Goal: Information Seeking & Learning: Learn about a topic

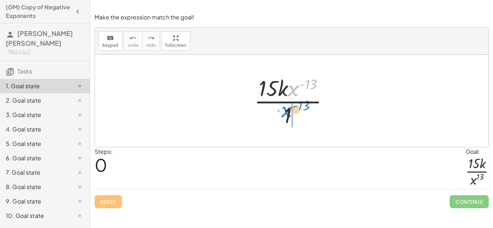
drag, startPoint x: 296, startPoint y: 88, endPoint x: 289, endPoint y: 114, distance: 27.1
click at [289, 114] on div at bounding box center [295, 101] width 88 height 56
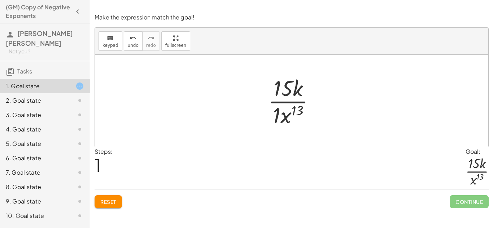
click at [277, 112] on div at bounding box center [295, 101] width 60 height 56
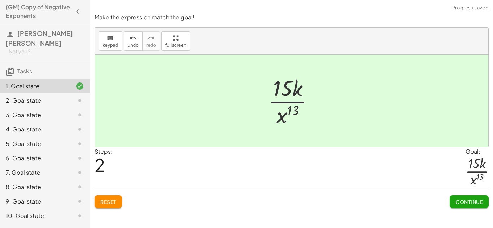
click at [470, 203] on span "Continue" at bounding box center [469, 202] width 27 height 6
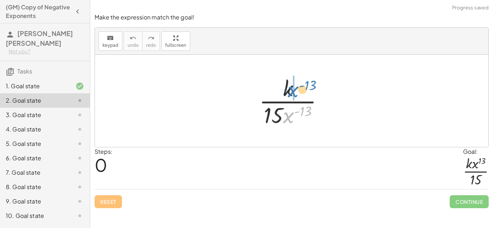
drag, startPoint x: 291, startPoint y: 118, endPoint x: 296, endPoint y: 93, distance: 25.1
click at [296, 93] on div at bounding box center [294, 101] width 77 height 56
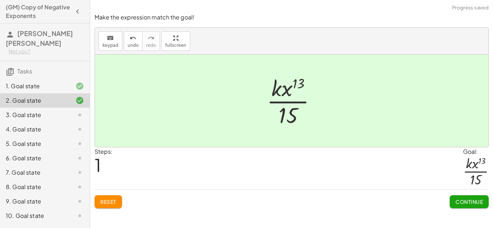
click at [472, 206] on button "Continue" at bounding box center [469, 202] width 39 height 13
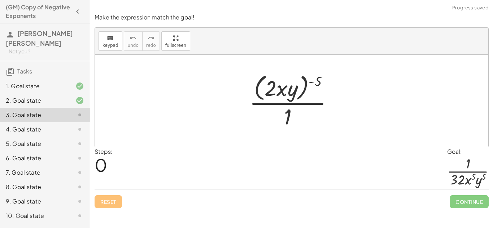
click at [282, 101] on div at bounding box center [294, 100] width 97 height 59
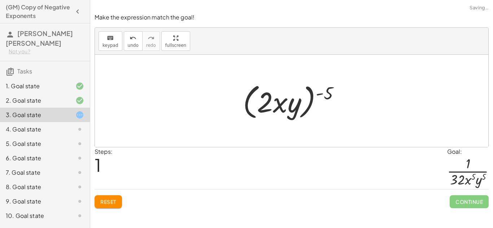
click at [119, 204] on button "Reset" at bounding box center [108, 202] width 27 height 13
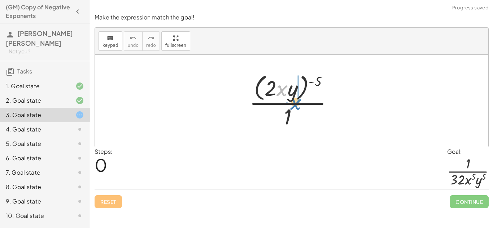
drag, startPoint x: 278, startPoint y: 82, endPoint x: 293, endPoint y: 91, distance: 17.6
click at [293, 91] on div at bounding box center [294, 100] width 97 height 59
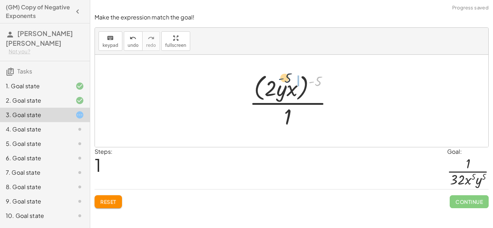
drag, startPoint x: 314, startPoint y: 78, endPoint x: 281, endPoint y: 77, distance: 32.5
click at [281, 77] on div at bounding box center [294, 100] width 97 height 59
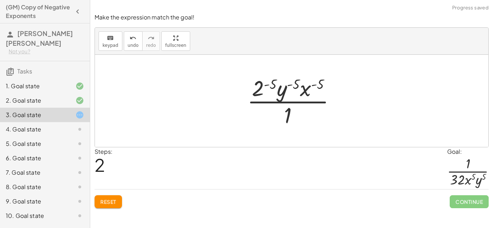
click at [271, 82] on div at bounding box center [294, 101] width 101 height 56
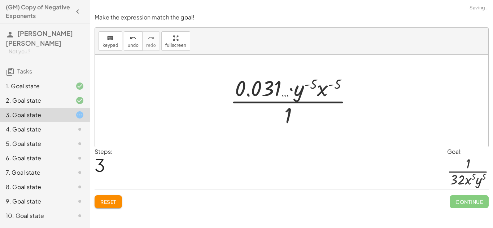
click at [116, 197] on button "Reset" at bounding box center [108, 202] width 27 height 13
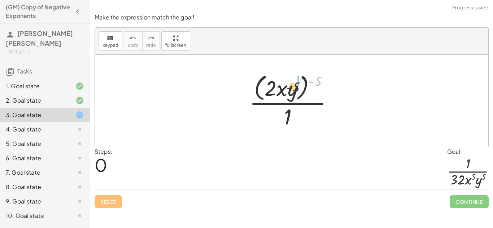
drag, startPoint x: 321, startPoint y: 80, endPoint x: 291, endPoint y: 86, distance: 30.2
click at [291, 86] on div at bounding box center [294, 100] width 97 height 59
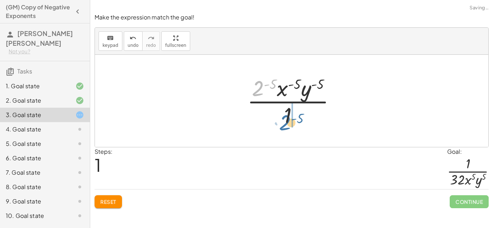
drag, startPoint x: 258, startPoint y: 88, endPoint x: 286, endPoint y: 122, distance: 44.1
click at [286, 122] on div at bounding box center [294, 101] width 101 height 56
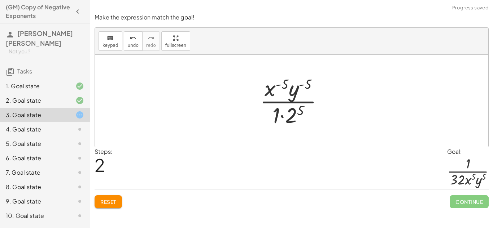
click at [280, 117] on div at bounding box center [294, 101] width 77 height 56
click at [107, 206] on button "Reset" at bounding box center [108, 202] width 27 height 13
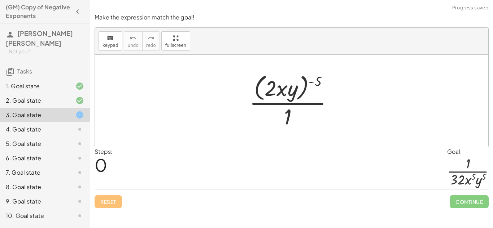
click at [319, 81] on div at bounding box center [294, 100] width 97 height 59
click at [319, 83] on div at bounding box center [294, 100] width 97 height 59
drag, startPoint x: 319, startPoint y: 83, endPoint x: 296, endPoint y: 88, distance: 23.1
click at [296, 88] on div at bounding box center [294, 100] width 97 height 59
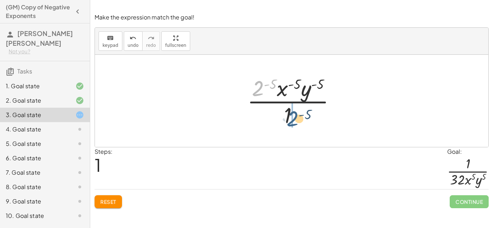
drag, startPoint x: 259, startPoint y: 91, endPoint x: 296, endPoint y: 122, distance: 48.4
click at [296, 122] on div at bounding box center [294, 101] width 101 height 56
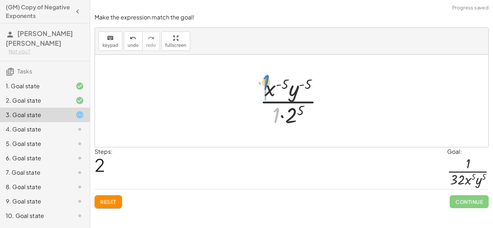
drag, startPoint x: 275, startPoint y: 118, endPoint x: 265, endPoint y: 87, distance: 32.5
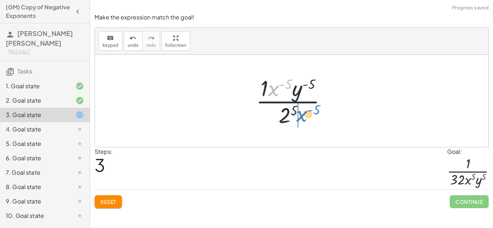
drag, startPoint x: 276, startPoint y: 87, endPoint x: 305, endPoint y: 113, distance: 38.1
click at [305, 113] on div at bounding box center [294, 101] width 84 height 56
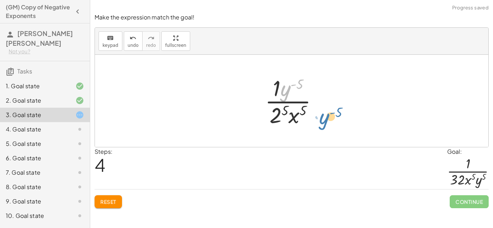
drag, startPoint x: 289, startPoint y: 92, endPoint x: 326, endPoint y: 119, distance: 45.8
click at [326, 119] on div at bounding box center [294, 101] width 66 height 56
drag, startPoint x: 278, startPoint y: 82, endPoint x: 284, endPoint y: 87, distance: 8.2
click at [104, 201] on span "Reset" at bounding box center [108, 202] width 16 height 6
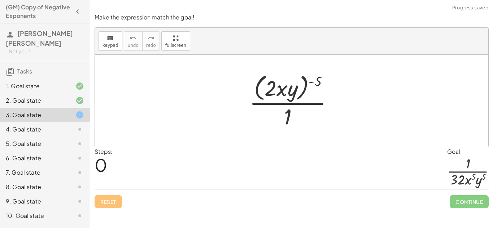
click at [104, 201] on div "Reset Continue" at bounding box center [292, 199] width 394 height 19
click at [289, 96] on div at bounding box center [294, 100] width 97 height 59
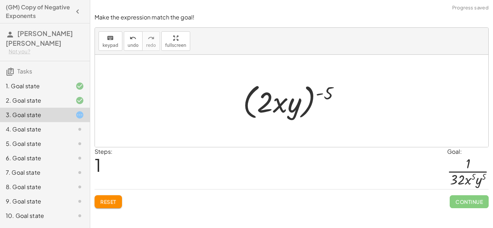
click at [121, 205] on button "Reset" at bounding box center [108, 202] width 27 height 13
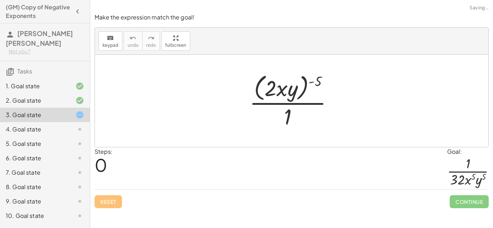
click at [316, 85] on div at bounding box center [294, 100] width 97 height 59
drag, startPoint x: 317, startPoint y: 82, endPoint x: 267, endPoint y: 86, distance: 50.0
click at [267, 86] on div at bounding box center [294, 100] width 97 height 59
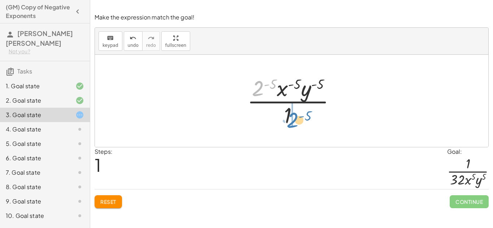
drag, startPoint x: 260, startPoint y: 86, endPoint x: 295, endPoint y: 117, distance: 46.8
click at [295, 117] on div at bounding box center [294, 101] width 101 height 56
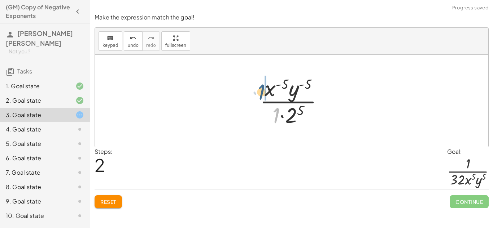
drag, startPoint x: 278, startPoint y: 114, endPoint x: 262, endPoint y: 89, distance: 29.5
click at [262, 89] on div at bounding box center [294, 101] width 77 height 56
drag, startPoint x: 274, startPoint y: 88, endPoint x: 303, endPoint y: 112, distance: 38.2
click at [303, 112] on div at bounding box center [294, 101] width 84 height 56
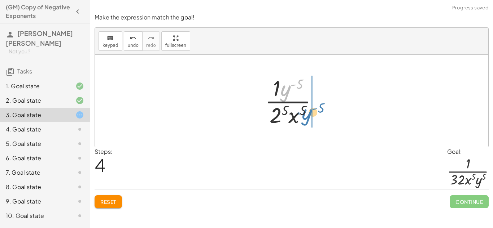
drag, startPoint x: 285, startPoint y: 91, endPoint x: 307, endPoint y: 115, distance: 32.5
click at [307, 115] on div at bounding box center [294, 101] width 66 height 56
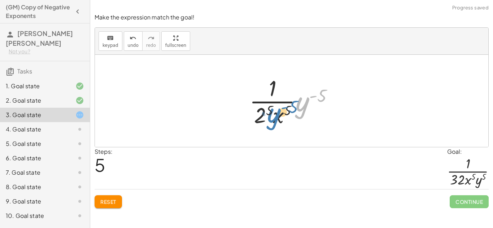
drag, startPoint x: 304, startPoint y: 109, endPoint x: 265, endPoint y: 119, distance: 40.7
click at [265, 119] on div at bounding box center [294, 101] width 97 height 56
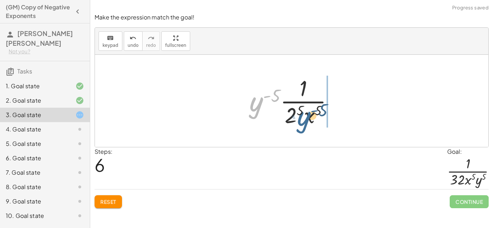
drag, startPoint x: 260, startPoint y: 108, endPoint x: 308, endPoint y: 122, distance: 50.1
click at [308, 122] on div at bounding box center [294, 101] width 97 height 56
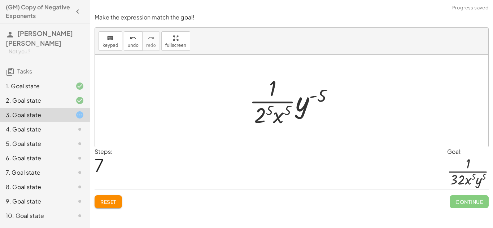
click at [116, 206] on button "Reset" at bounding box center [108, 202] width 27 height 13
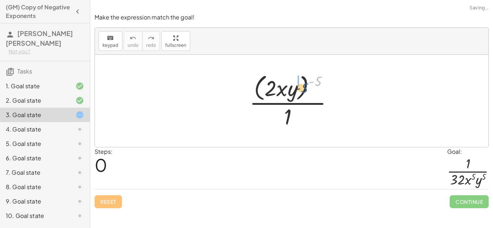
drag, startPoint x: 319, startPoint y: 83, endPoint x: 289, endPoint y: 90, distance: 30.9
click at [289, 90] on div at bounding box center [294, 100] width 97 height 59
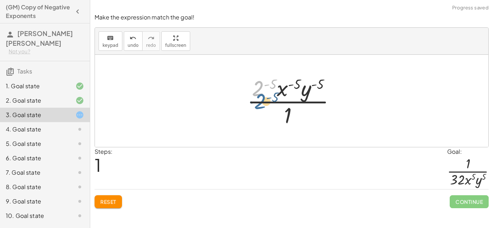
drag, startPoint x: 252, startPoint y: 87, endPoint x: 254, endPoint y: 94, distance: 7.4
click at [254, 94] on div at bounding box center [294, 101] width 101 height 56
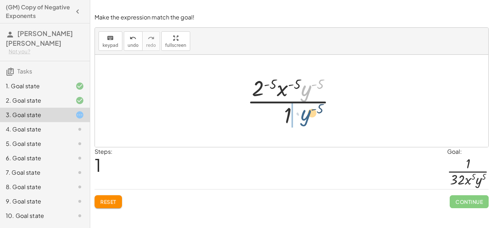
drag, startPoint x: 311, startPoint y: 85, endPoint x: 309, endPoint y: 110, distance: 25.3
click at [309, 110] on div at bounding box center [294, 101] width 101 height 56
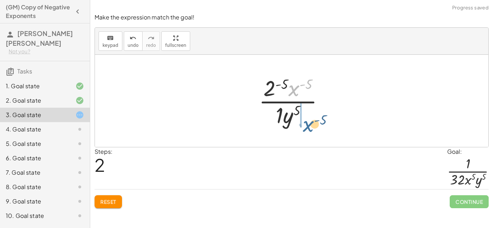
drag, startPoint x: 296, startPoint y: 86, endPoint x: 310, endPoint y: 122, distance: 38.4
click at [310, 122] on div at bounding box center [294, 101] width 78 height 56
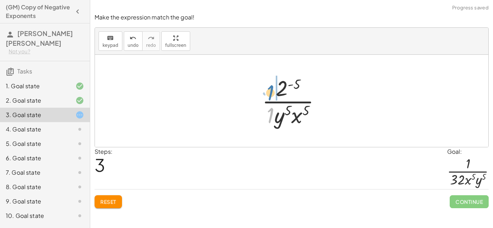
drag, startPoint x: 270, startPoint y: 114, endPoint x: 270, endPoint y: 91, distance: 22.7
click at [270, 91] on div at bounding box center [294, 101] width 72 height 56
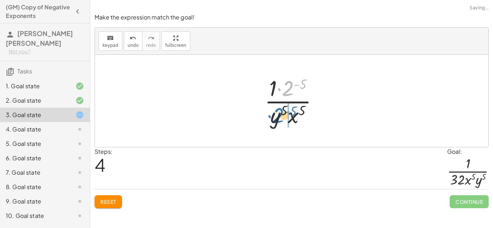
drag, startPoint x: 292, startPoint y: 91, endPoint x: 282, endPoint y: 118, distance: 28.8
click at [282, 118] on div at bounding box center [294, 101] width 67 height 56
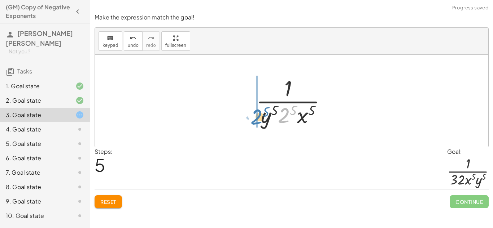
drag, startPoint x: 283, startPoint y: 119, endPoint x: 256, endPoint y: 120, distance: 27.8
click at [256, 120] on div at bounding box center [294, 101] width 83 height 56
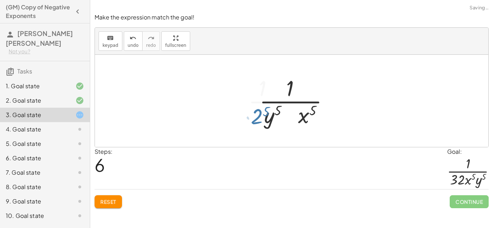
click at [256, 120] on div at bounding box center [295, 101] width 100 height 56
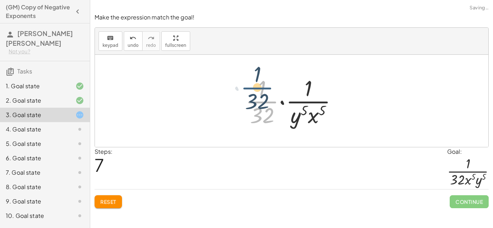
drag, startPoint x: 270, startPoint y: 105, endPoint x: 264, endPoint y: 91, distance: 15.4
click at [264, 91] on div at bounding box center [294, 101] width 105 height 56
click at [118, 197] on button "Reset" at bounding box center [108, 202] width 27 height 13
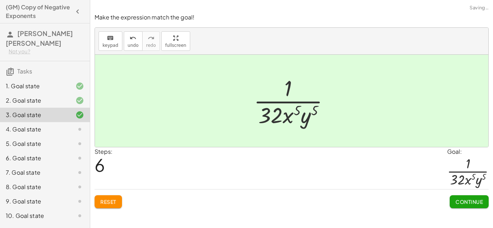
click at [470, 201] on span "Continue" at bounding box center [469, 202] width 27 height 6
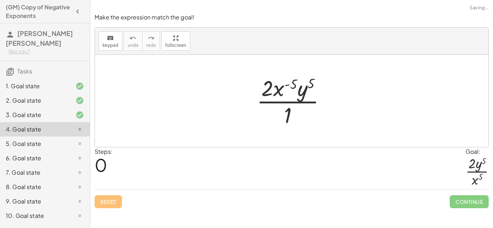
click at [474, 201] on span "Continue" at bounding box center [469, 202] width 39 height 13
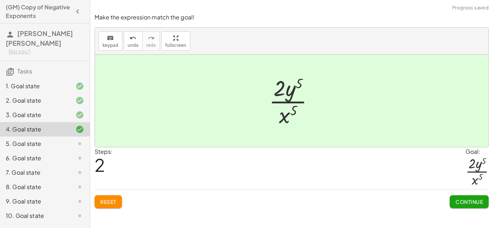
click at [467, 206] on button "Continue" at bounding box center [469, 202] width 39 height 13
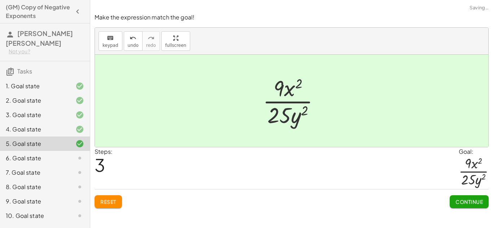
click at [473, 204] on span "Continue" at bounding box center [469, 202] width 27 height 6
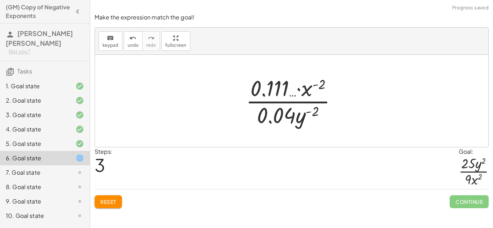
click at [112, 208] on button "Reset" at bounding box center [108, 202] width 27 height 13
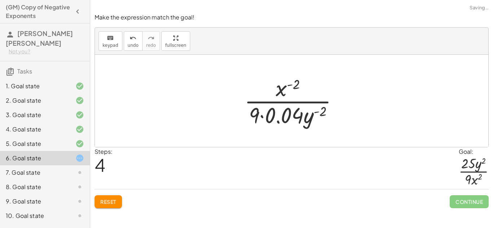
click at [106, 207] on button "Reset" at bounding box center [108, 202] width 27 height 13
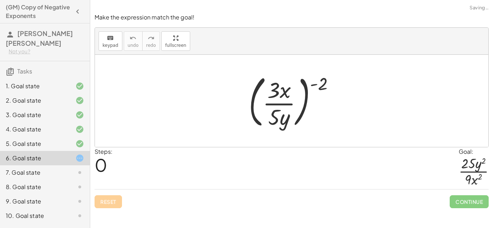
click at [121, 204] on div "Reset Continue" at bounding box center [292, 199] width 394 height 19
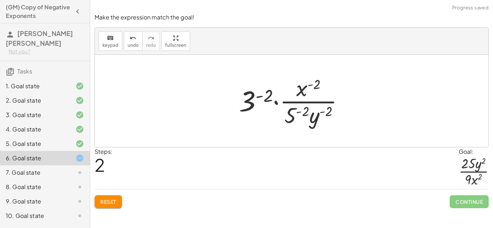
click at [117, 200] on button "Reset" at bounding box center [108, 202] width 27 height 13
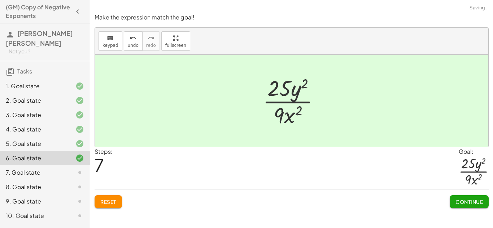
click at [475, 204] on span "Continue" at bounding box center [469, 202] width 27 height 6
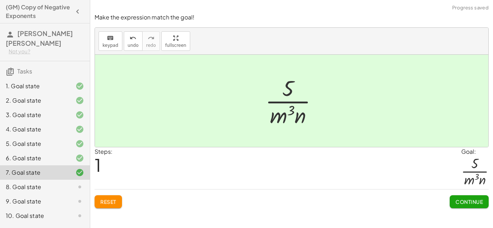
click at [483, 202] on button "Continue" at bounding box center [469, 202] width 39 height 13
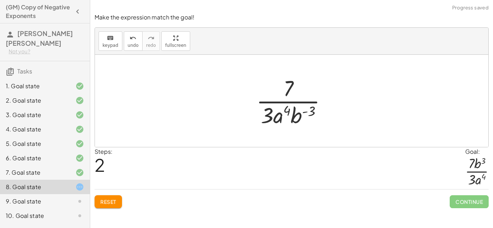
click at [474, 207] on span "Continue" at bounding box center [469, 202] width 39 height 13
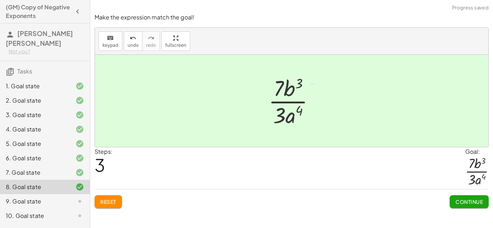
click at [472, 202] on span "Continue" at bounding box center [469, 202] width 27 height 6
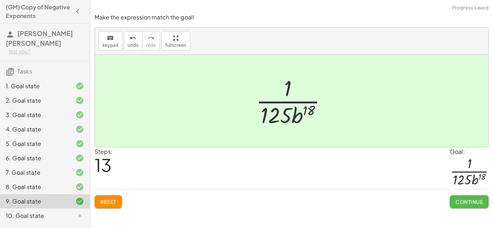
click at [476, 202] on span "Continue" at bounding box center [469, 202] width 27 height 6
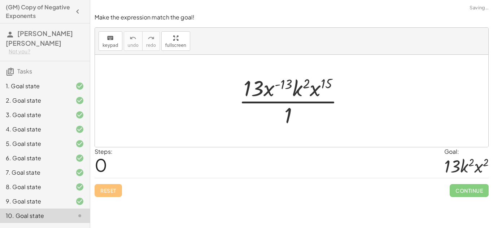
click at [475, 204] on div "Make the expression match the goal! keyboard keypad undo undo redo redo fullscr…" at bounding box center [291, 114] width 403 height 228
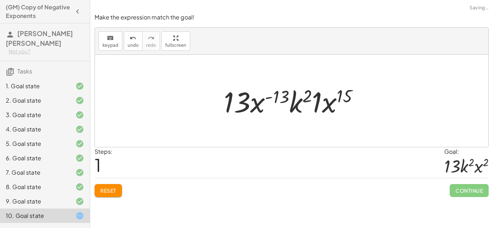
click at [116, 190] on span "Reset" at bounding box center [108, 191] width 16 height 6
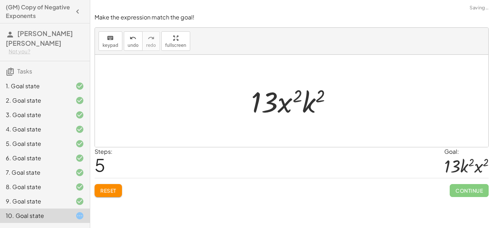
click at [471, 186] on span "Continue" at bounding box center [469, 190] width 39 height 13
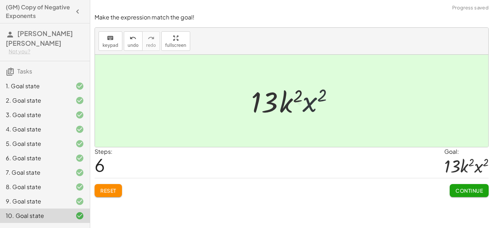
click at [477, 192] on span "Continue" at bounding box center [469, 191] width 27 height 6
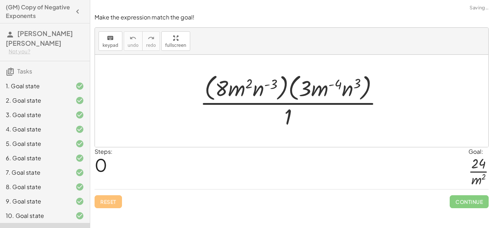
click at [474, 192] on div "Continue" at bounding box center [469, 199] width 39 height 19
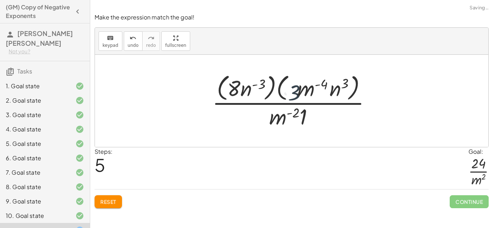
click at [122, 204] on button "Reset" at bounding box center [108, 202] width 27 height 13
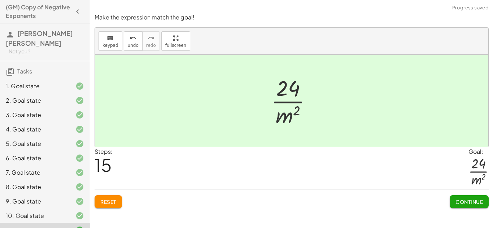
click at [479, 206] on button "Continue" at bounding box center [469, 202] width 39 height 13
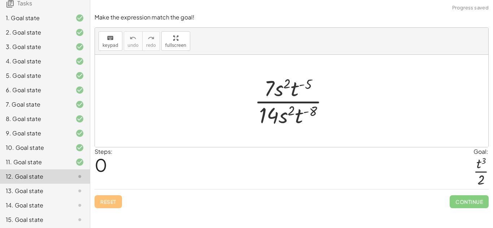
scroll to position [70, 0]
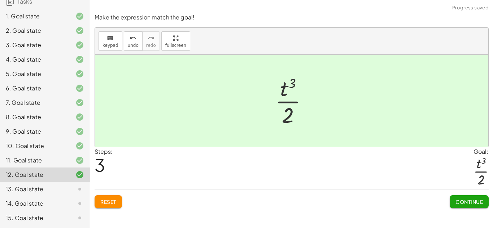
click at [479, 208] on button "Continue" at bounding box center [469, 202] width 39 height 13
